Goal: Task Accomplishment & Management: Manage account settings

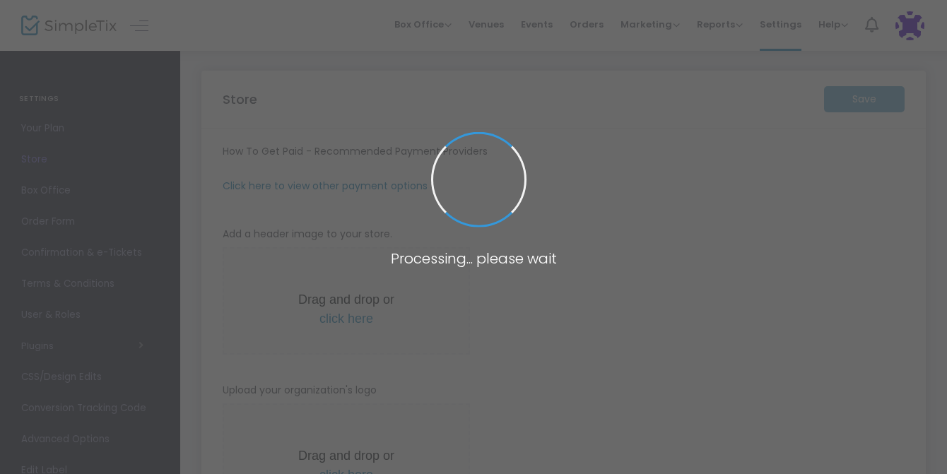
type input "[URL]"
type input "[EMAIL_ADDRESS][DOMAIN_NAME]"
type input "8.250 %"
radio input "true"
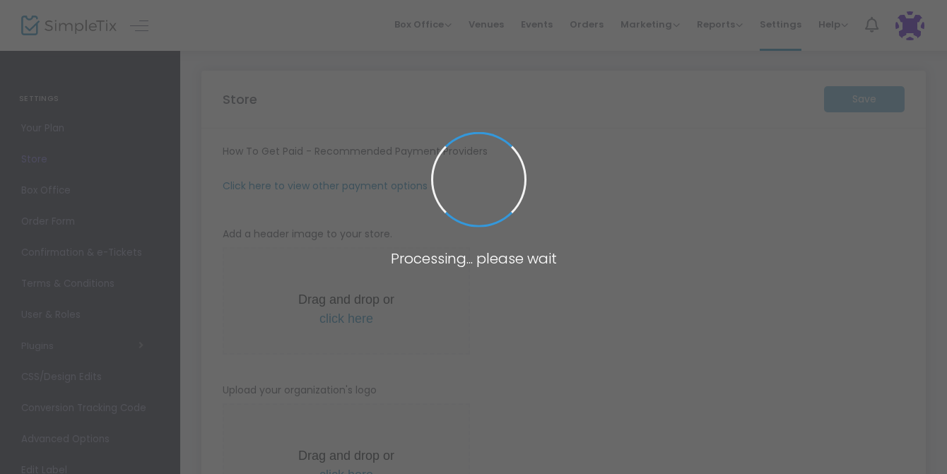
radio input "false"
radio input "true"
type input "2"
type input "8:00 PM"
type input "Heliotrope Flower Farm"
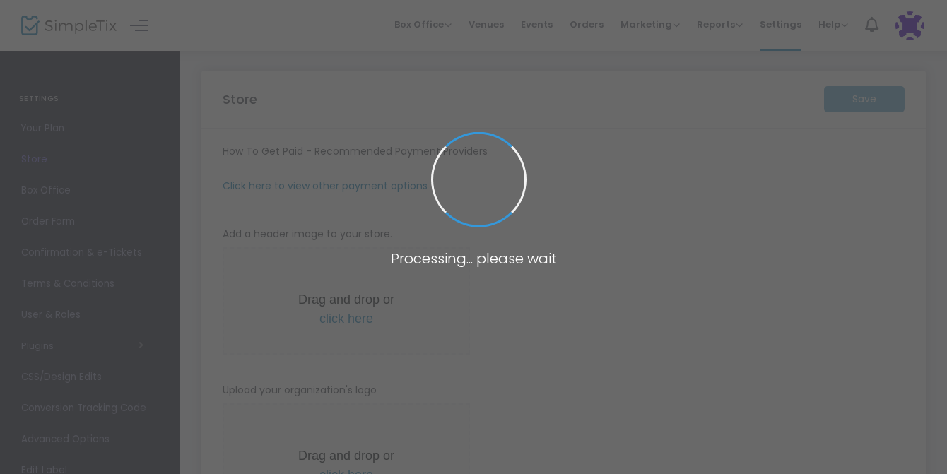
type input "[PHONE_NUMBER]"
type input "[EMAIL_ADDRESS][DOMAIN_NAME]"
type input "[DOMAIN_NAME][URL]"
type input "heliotropeflowerfarm"
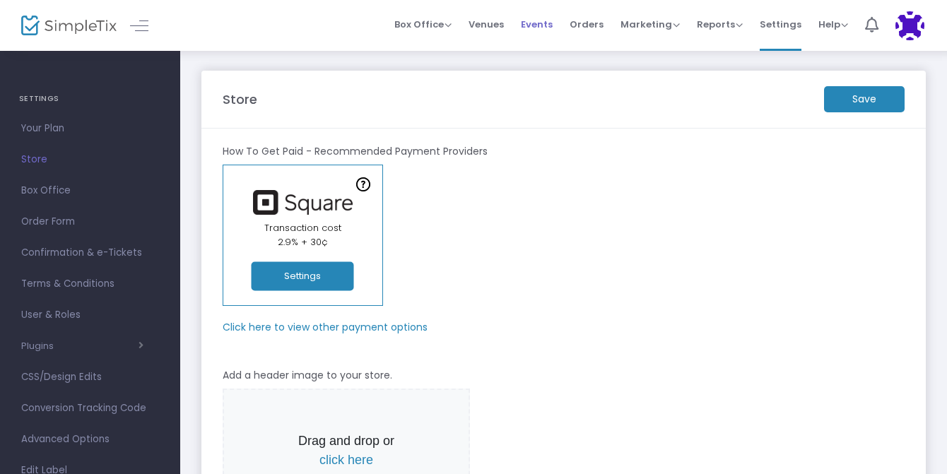
click at [535, 19] on span "Events" at bounding box center [537, 24] width 32 height 36
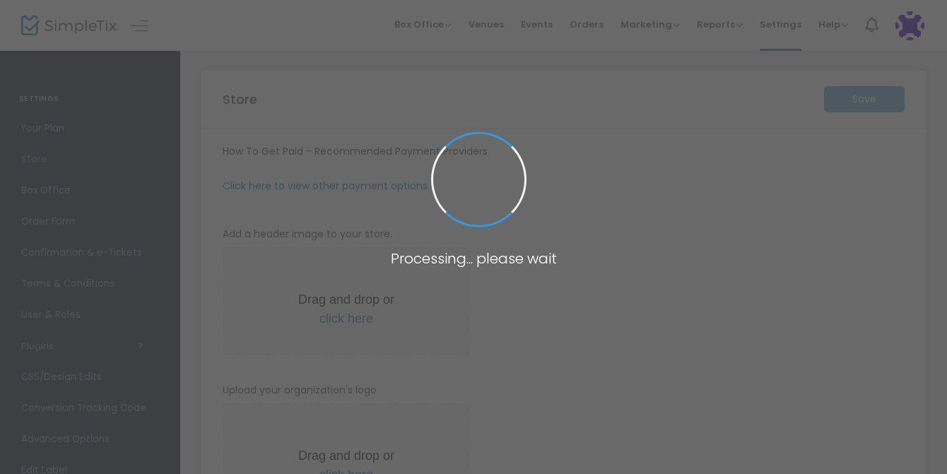
type input "[URL]"
type input "[EMAIL_ADDRESS][DOMAIN_NAME]"
type input "8.250 %"
radio input "true"
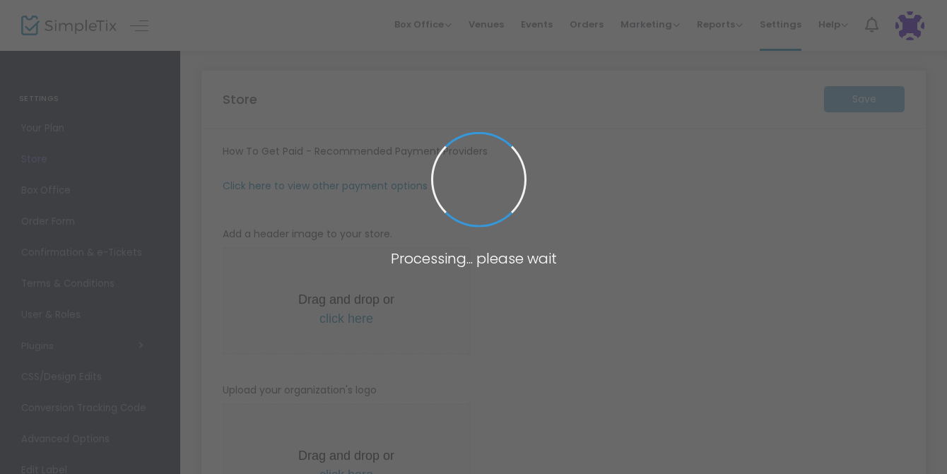
radio input "false"
radio input "true"
type input "2"
type input "8:00 PM"
type input "Heliotrope Flower Farm"
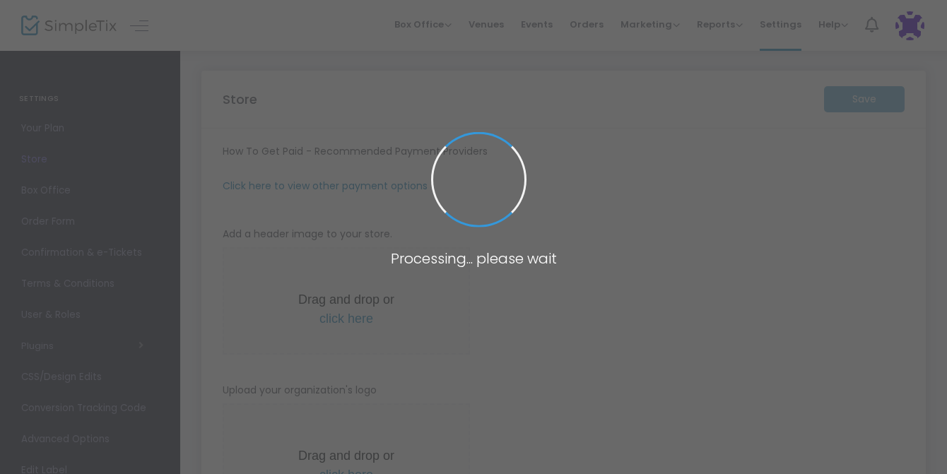
type input "[PHONE_NUMBER]"
type input "[EMAIL_ADDRESS][DOMAIN_NAME]"
type input "[DOMAIN_NAME][URL]"
type input "heliotropeflowerfarm"
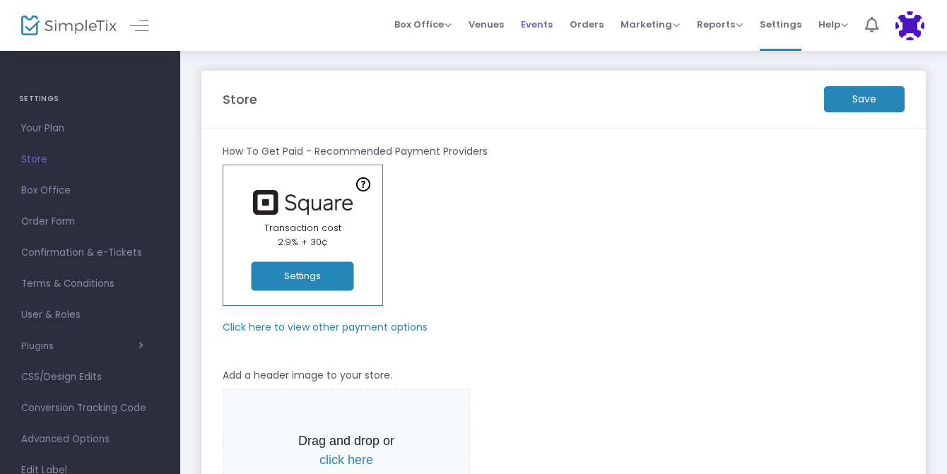
click at [542, 21] on span "Events" at bounding box center [537, 24] width 32 height 36
